Goal: Navigation & Orientation: Find specific page/section

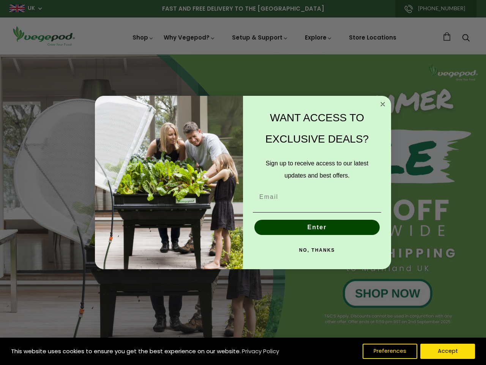
scroll to position [0, 1499]
click at [243, 182] on div "WANT ACCESS TO EXCLUSIVE DEALS? Sign up to receive access to our latest updates…" at bounding box center [313, 182] width 141 height 158
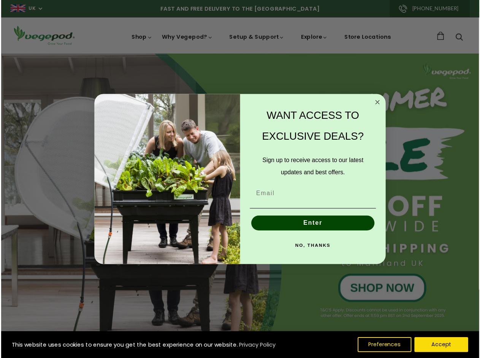
scroll to position [0, 1615]
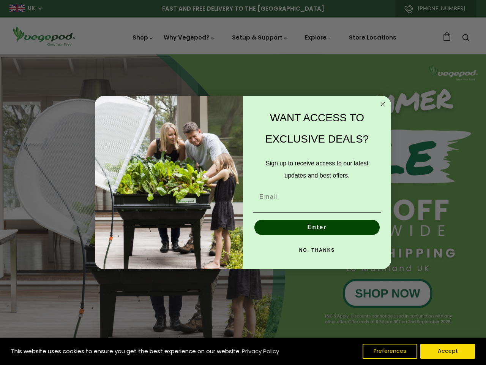
click at [383, 104] on icon "Close dialog" at bounding box center [383, 104] width 4 height 4
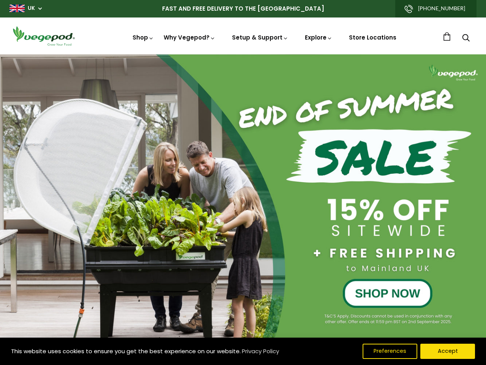
click at [317, 237] on button "Enter" at bounding box center [317, 244] width 125 height 15
click at [317, 250] on button "Enter" at bounding box center [317, 244] width 125 height 15
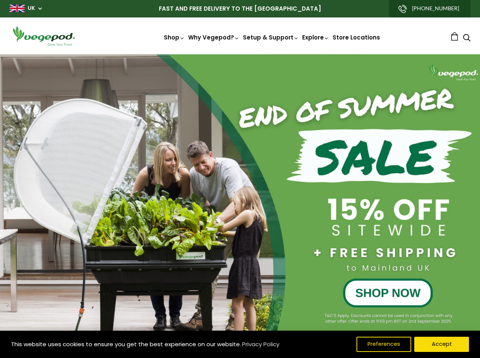
scroll to position [0, 114]
